Goal: Task Accomplishment & Management: Manage account settings

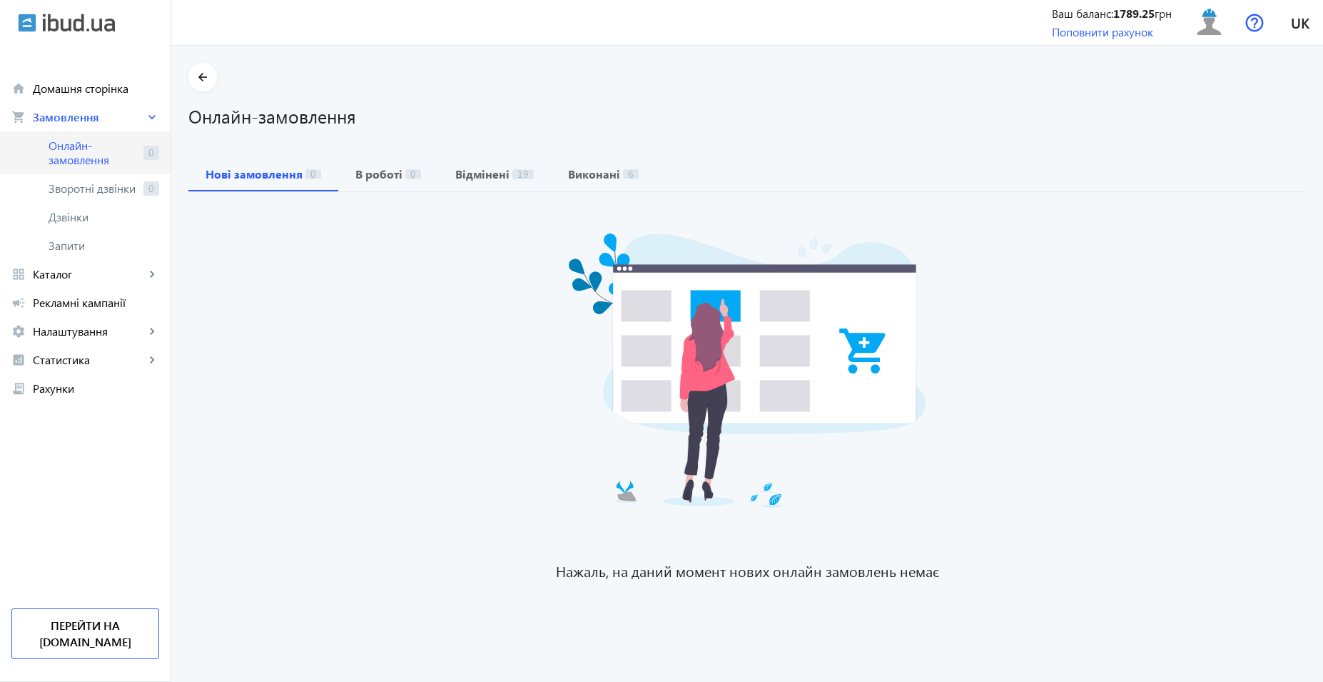
click at [81, 156] on span "Онлайн-замовлення" at bounding box center [93, 152] width 89 height 29
